Goal: Check status: Check status

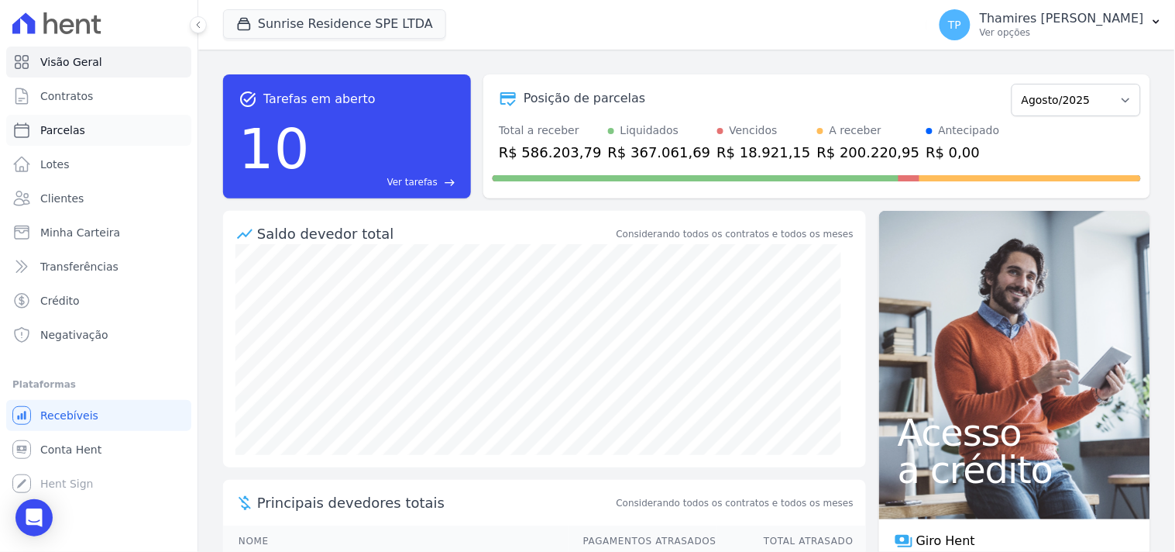
click at [103, 129] on link "Parcelas" at bounding box center [98, 130] width 185 height 31
select select
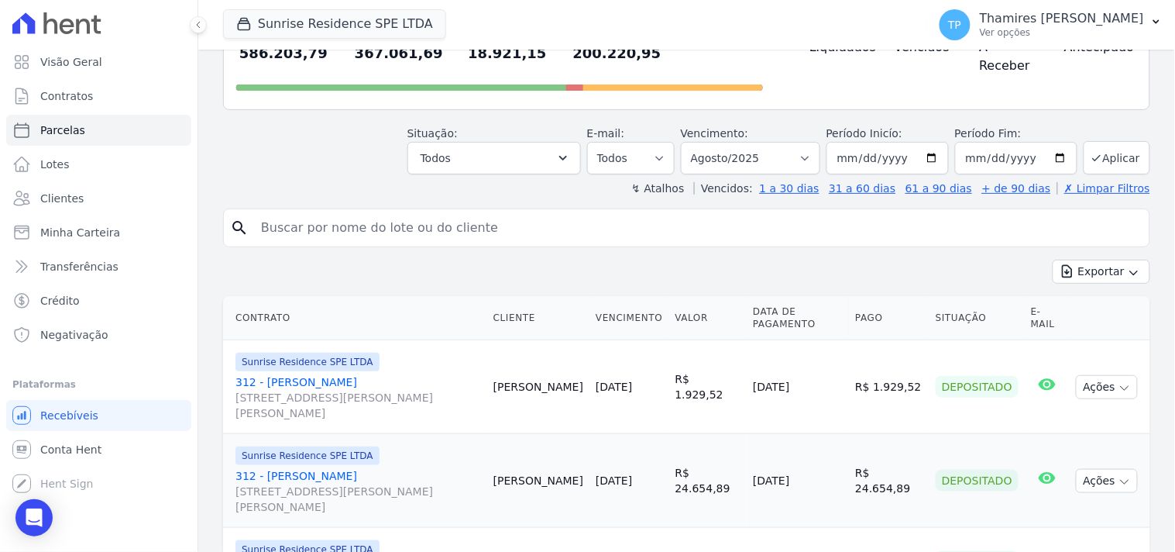
scroll to position [172, 0]
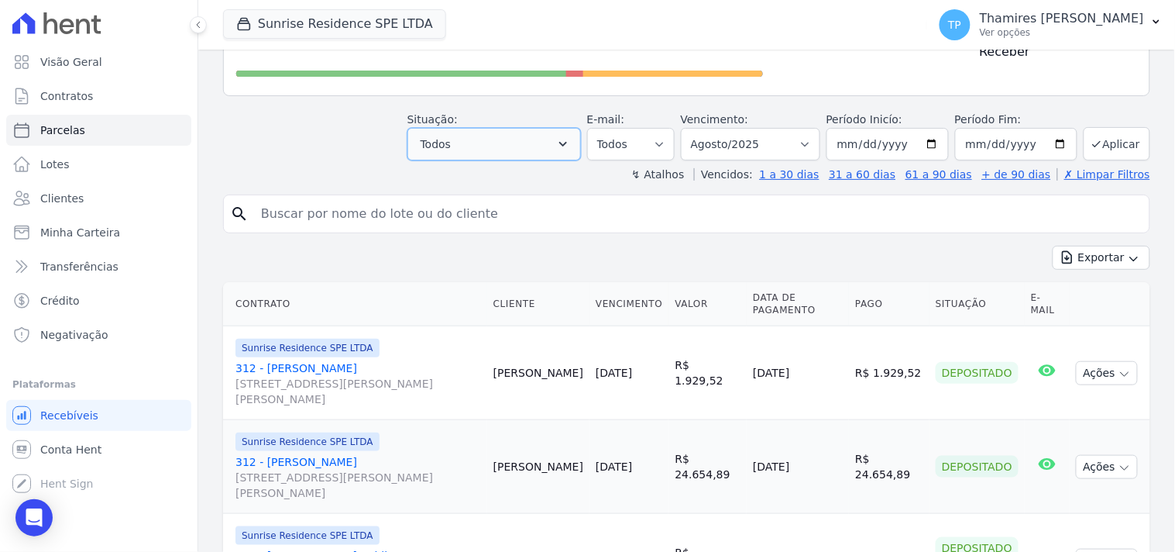
click at [521, 128] on button "Todos" at bounding box center [495, 144] width 174 height 33
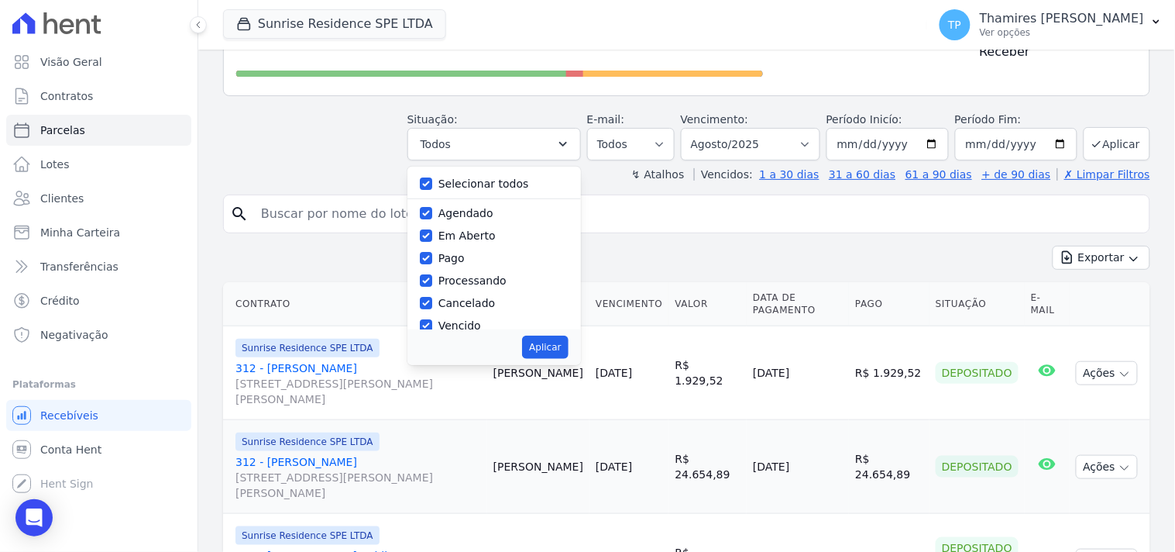
click at [507, 177] on label "Selecionar todos" at bounding box center [484, 183] width 91 height 12
click at [432, 177] on input "Selecionar todos" at bounding box center [426, 183] width 12 height 12
checkbox input "false"
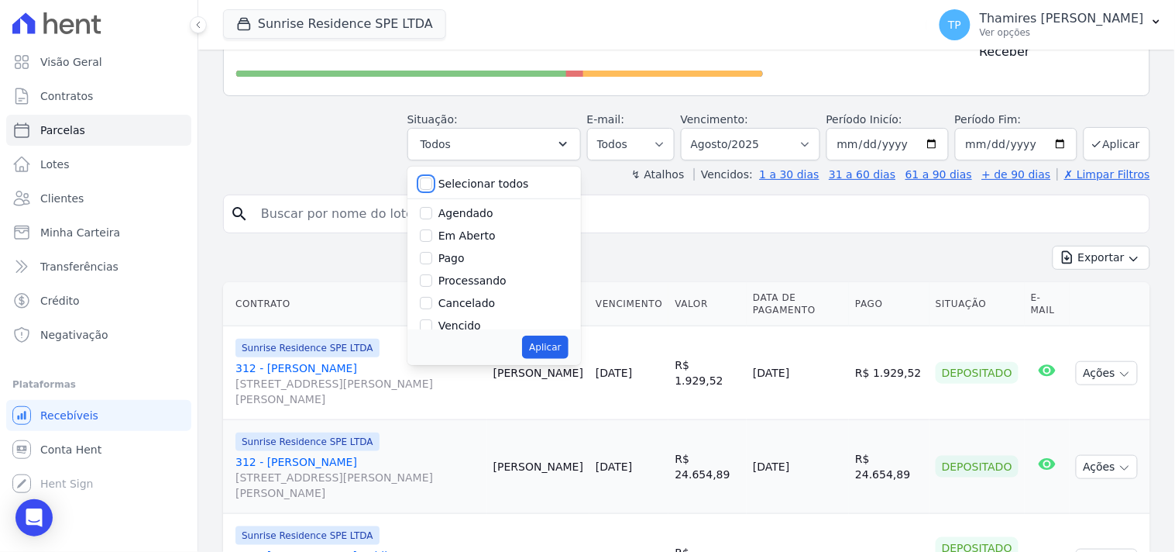
checkbox input "false"
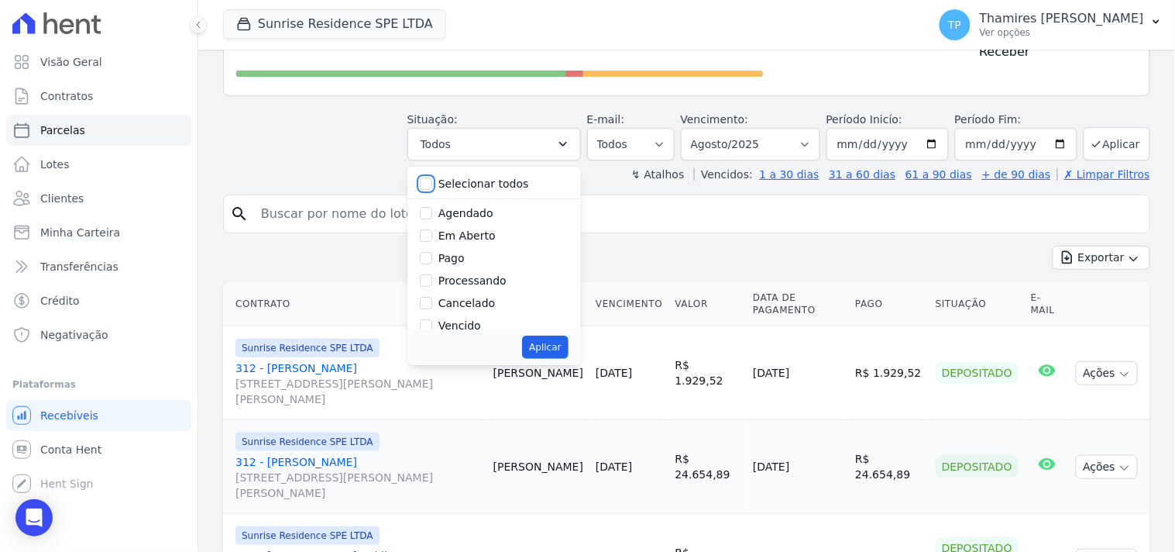
checkbox input "false"
click at [476, 251] on div "Transferindo" at bounding box center [494, 262] width 149 height 22
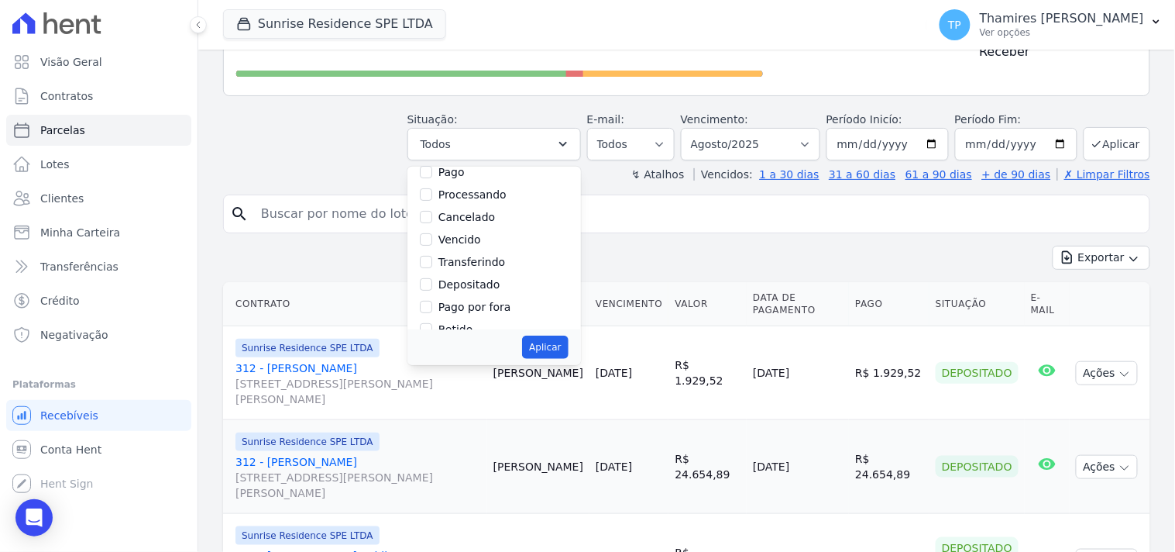
click at [489, 256] on label "Transferindo" at bounding box center [472, 262] width 67 height 12
click at [432, 256] on input "Transferindo" at bounding box center [426, 262] width 12 height 12
checkbox input "true"
click at [548, 336] on button "Aplicar" at bounding box center [545, 347] width 46 height 23
select select "transferring"
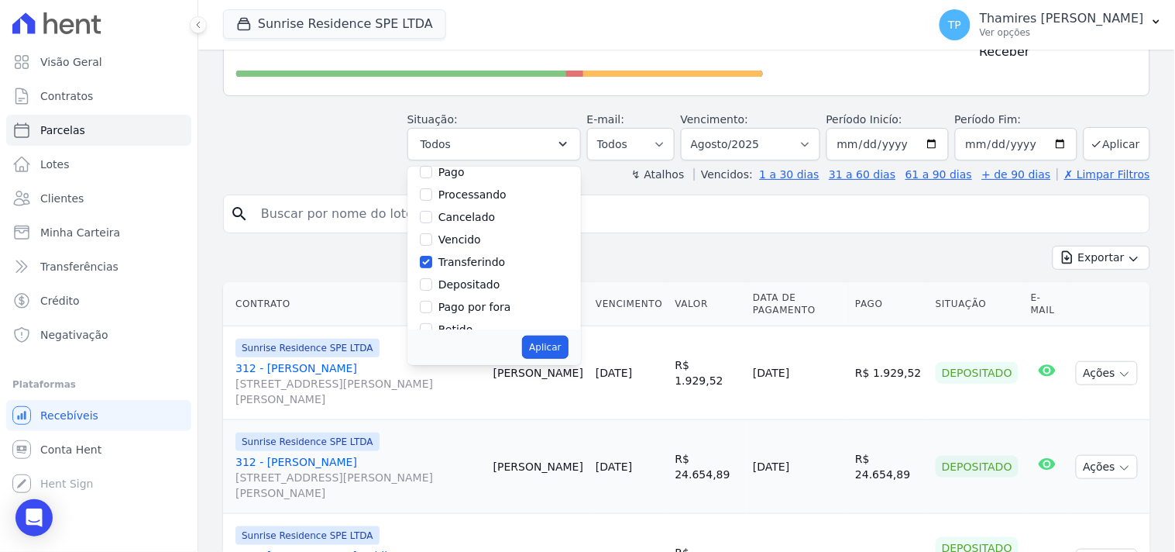
scroll to position [47, 0]
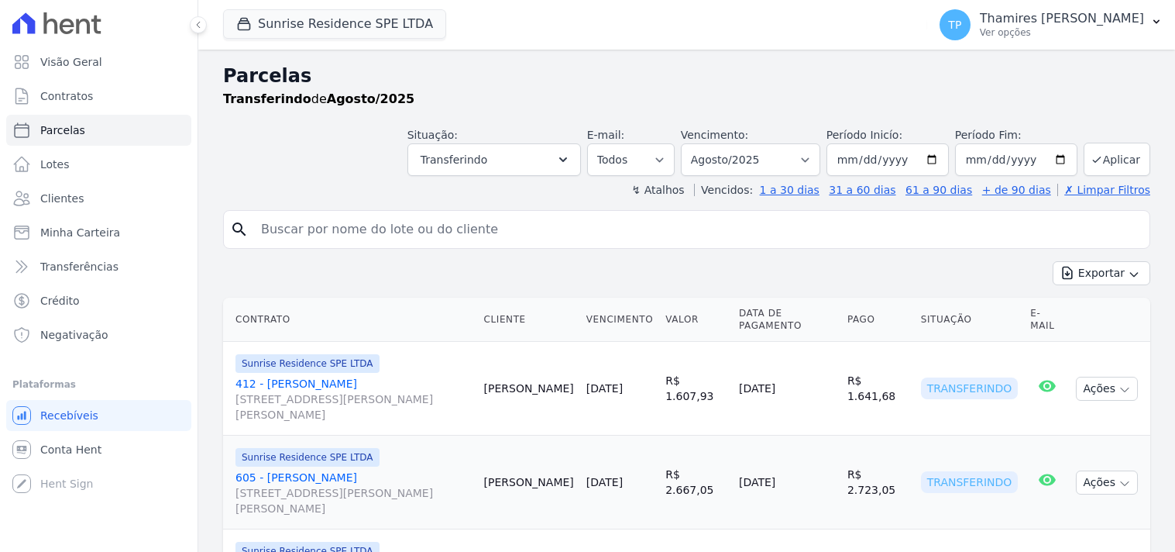
select select
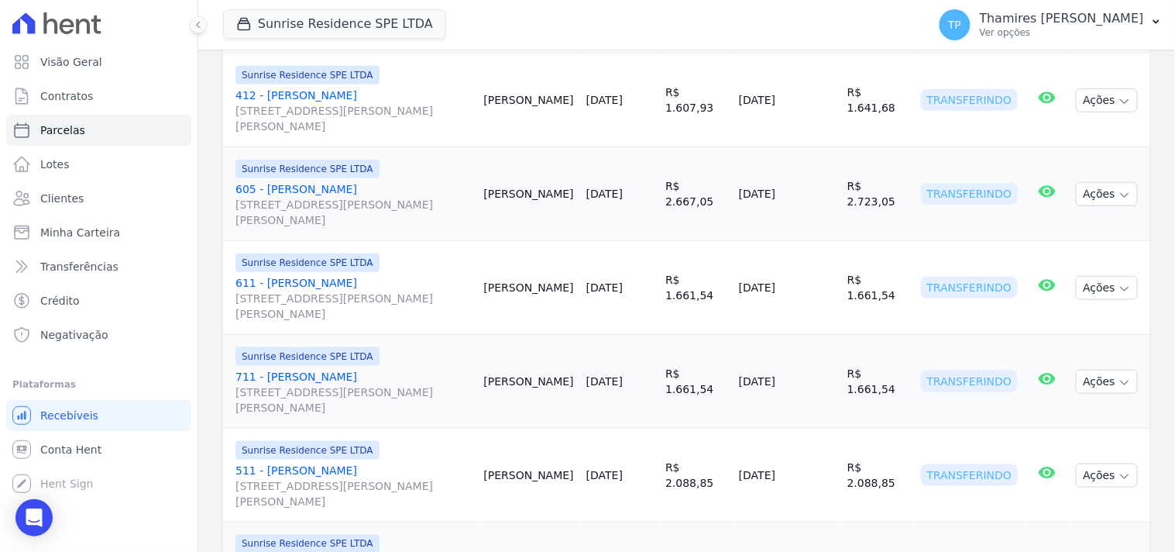
scroll to position [400, 0]
